Goal: Navigation & Orientation: Find specific page/section

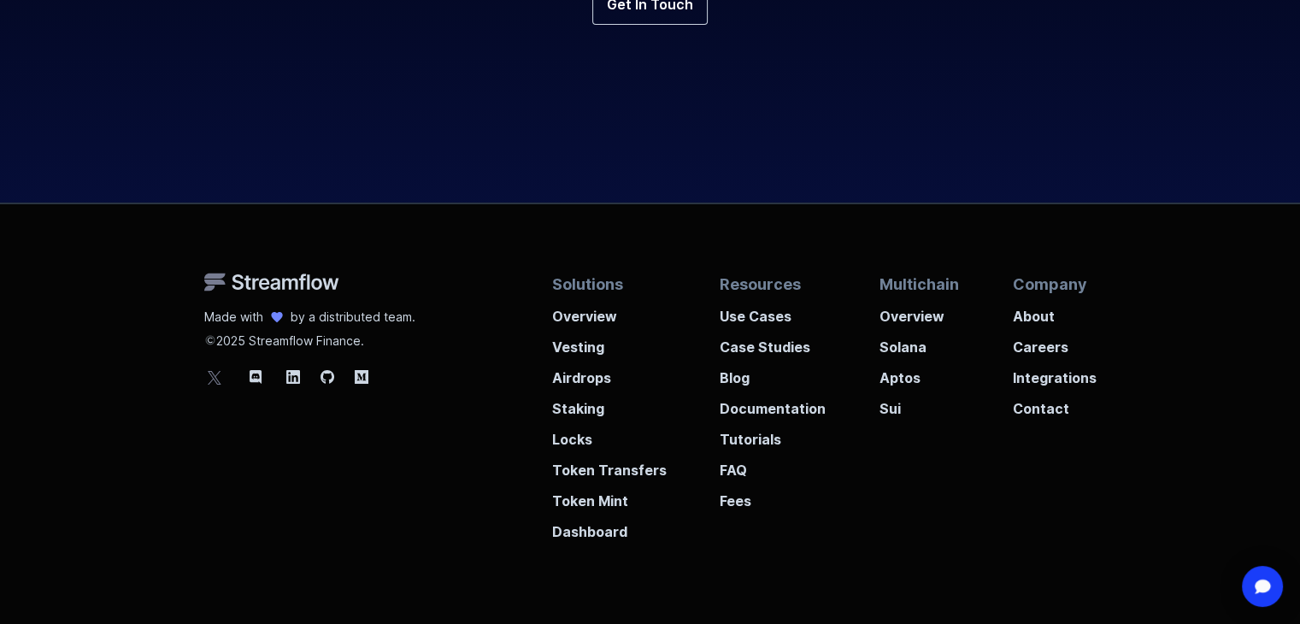
scroll to position [6428, 0]
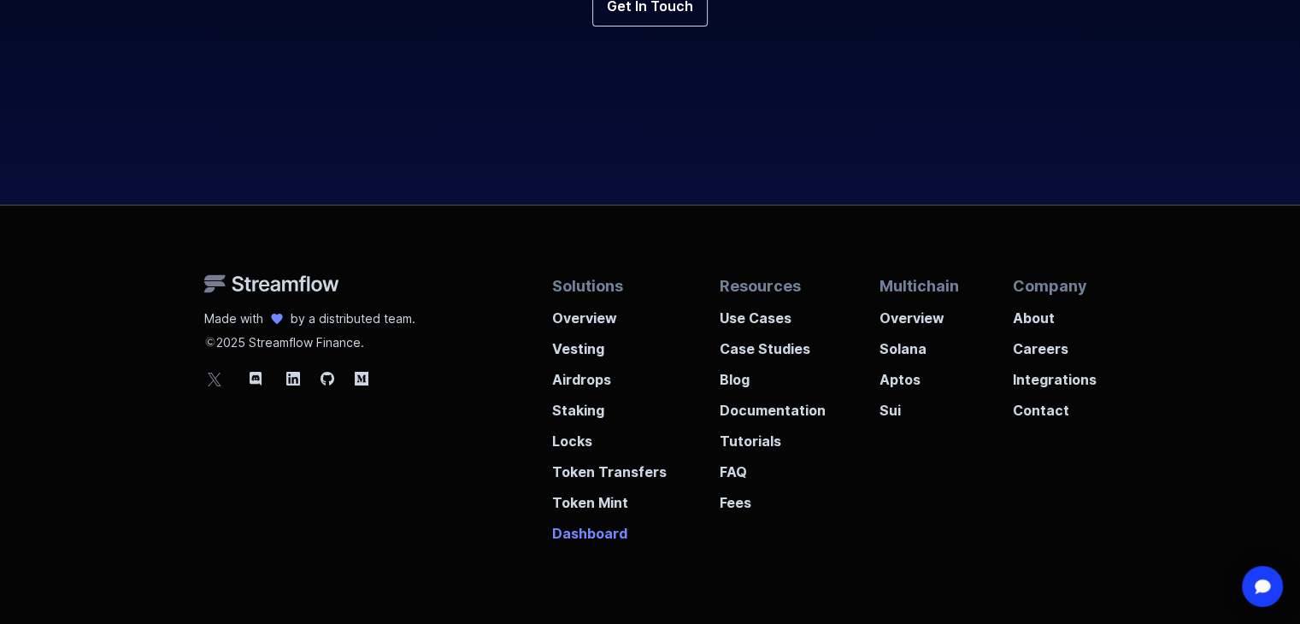
click at [615, 528] on p "Dashboard" at bounding box center [609, 528] width 115 height 31
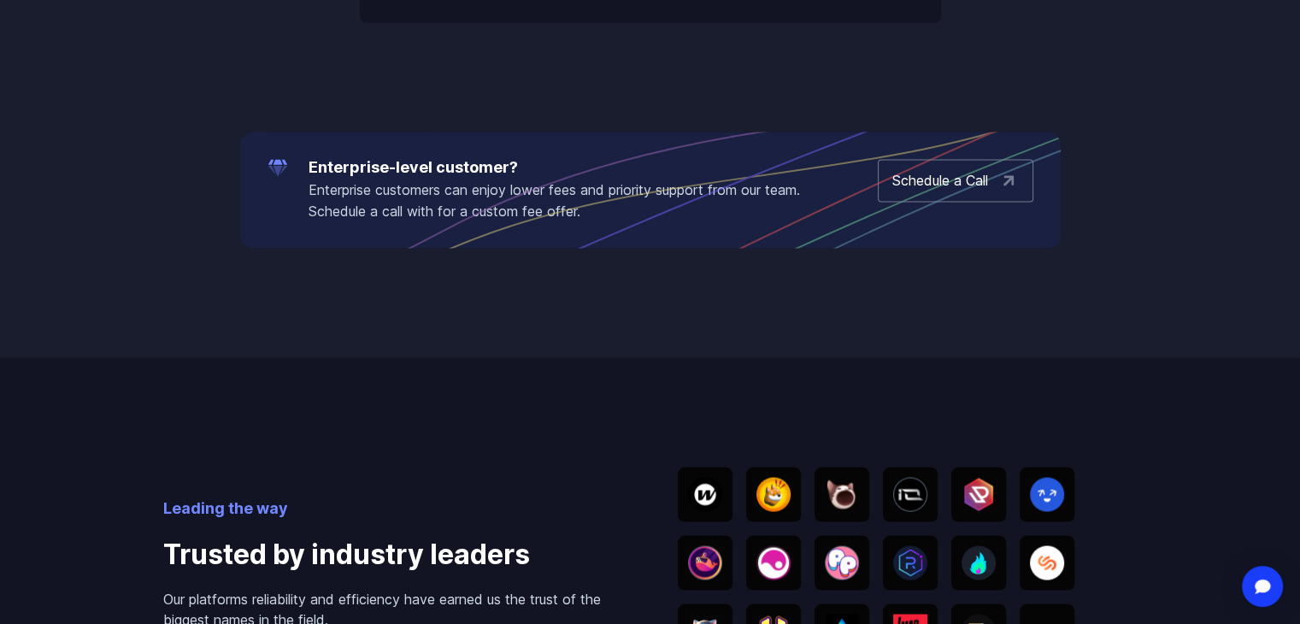
scroll to position [2958, 0]
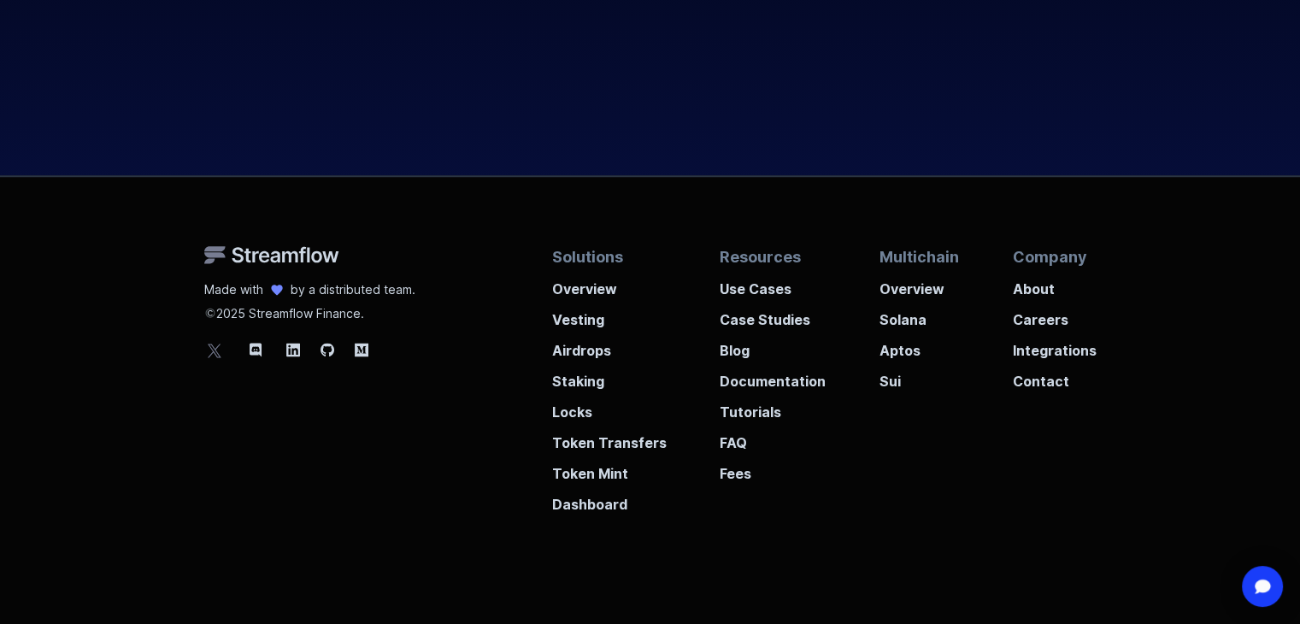
scroll to position [2126, 0]
click at [1039, 321] on p "Careers" at bounding box center [1054, 315] width 84 height 31
